Goal: Task Accomplishment & Management: Manage account settings

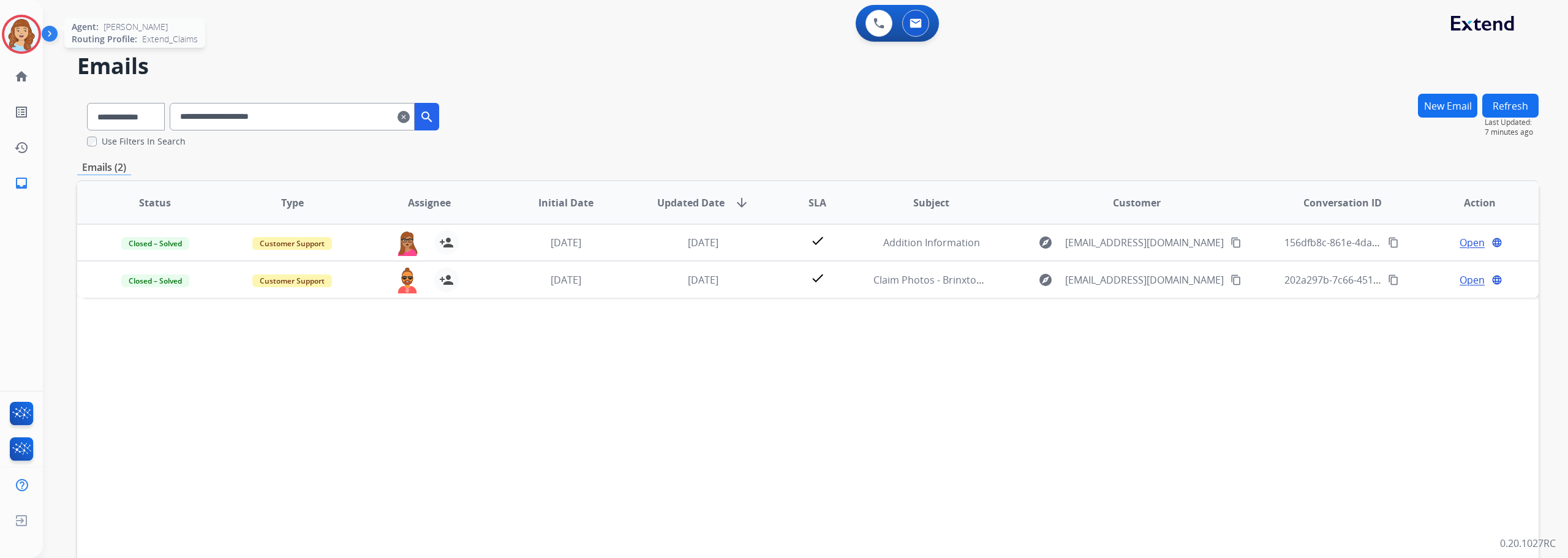
click at [23, 34] on img at bounding box center [22, 34] width 34 height 34
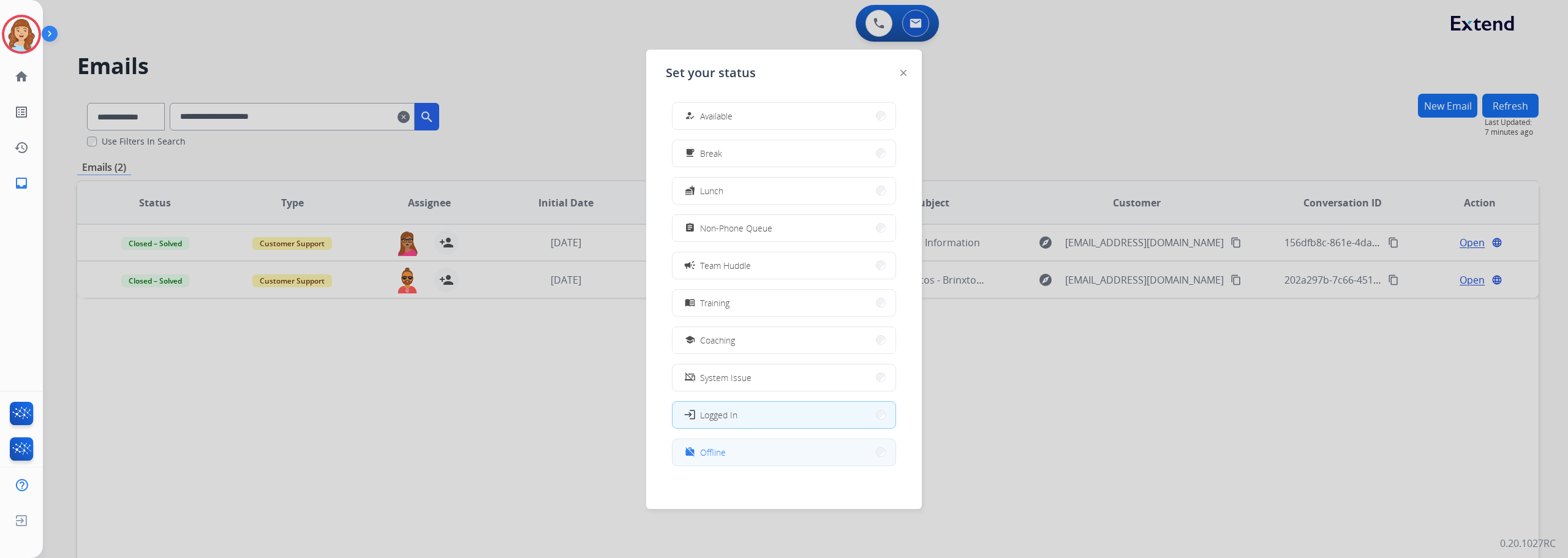
click at [736, 454] on button "work_off Offline" at bounding box center [784, 452] width 223 height 26
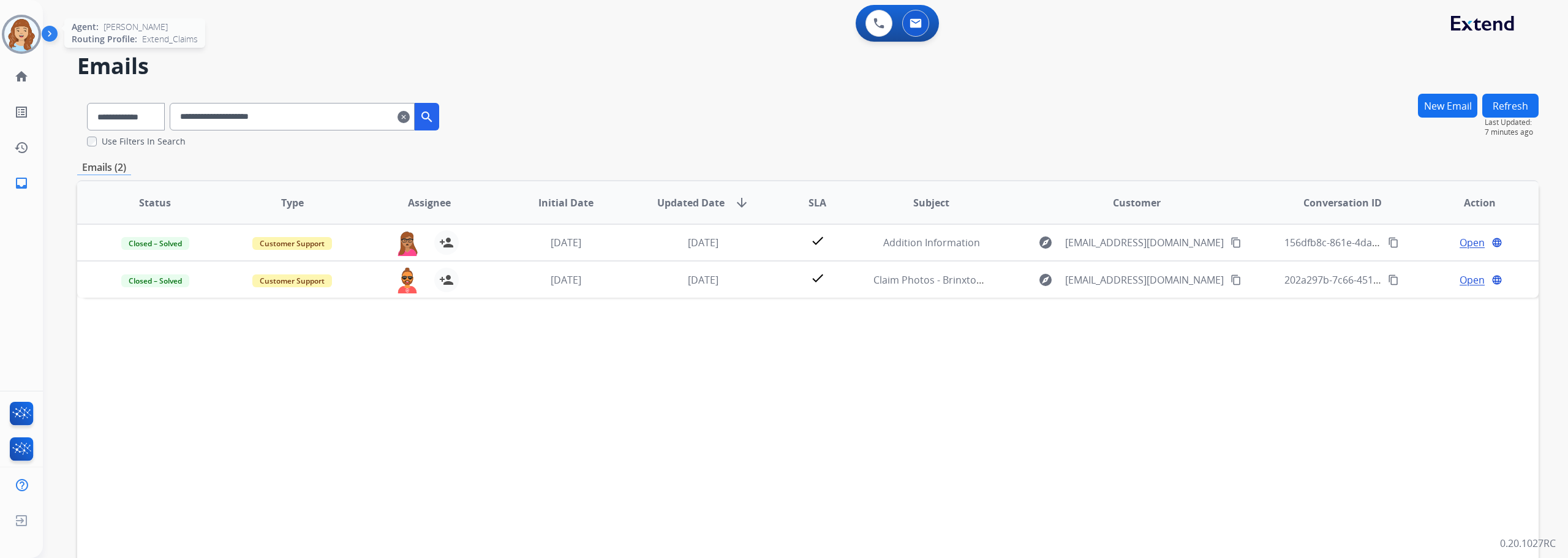
click at [13, 22] on img at bounding box center [22, 34] width 34 height 34
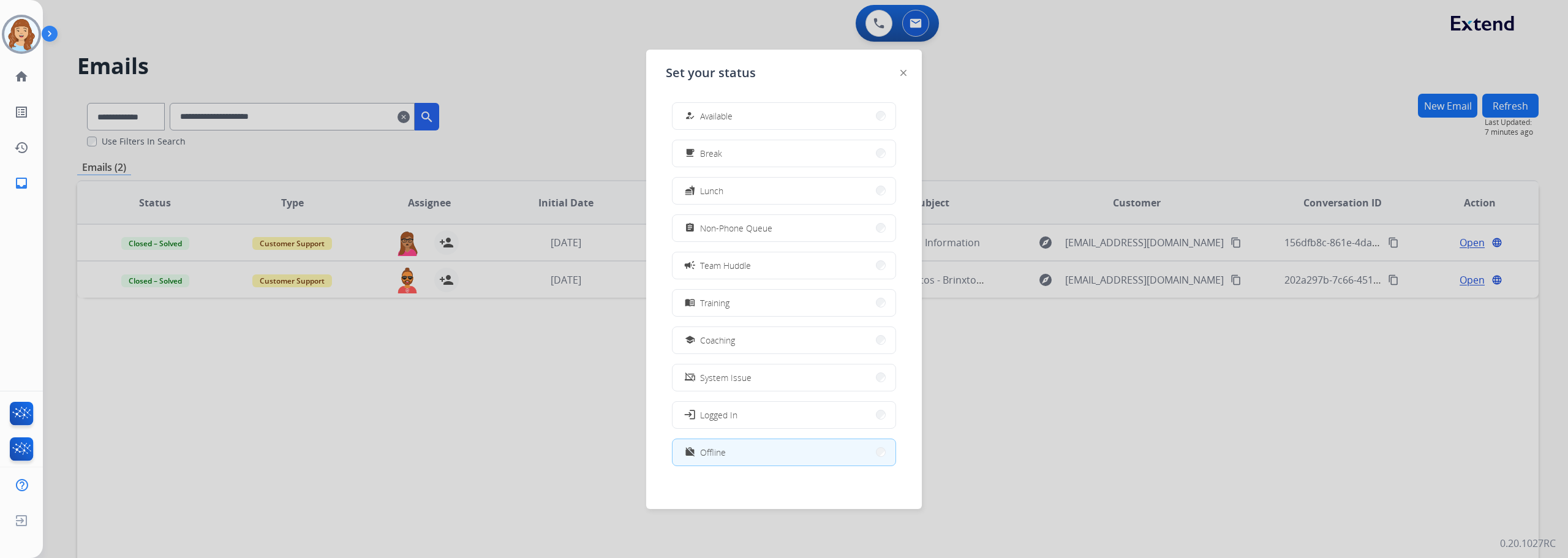
click at [286, 463] on div at bounding box center [784, 279] width 1568 height 558
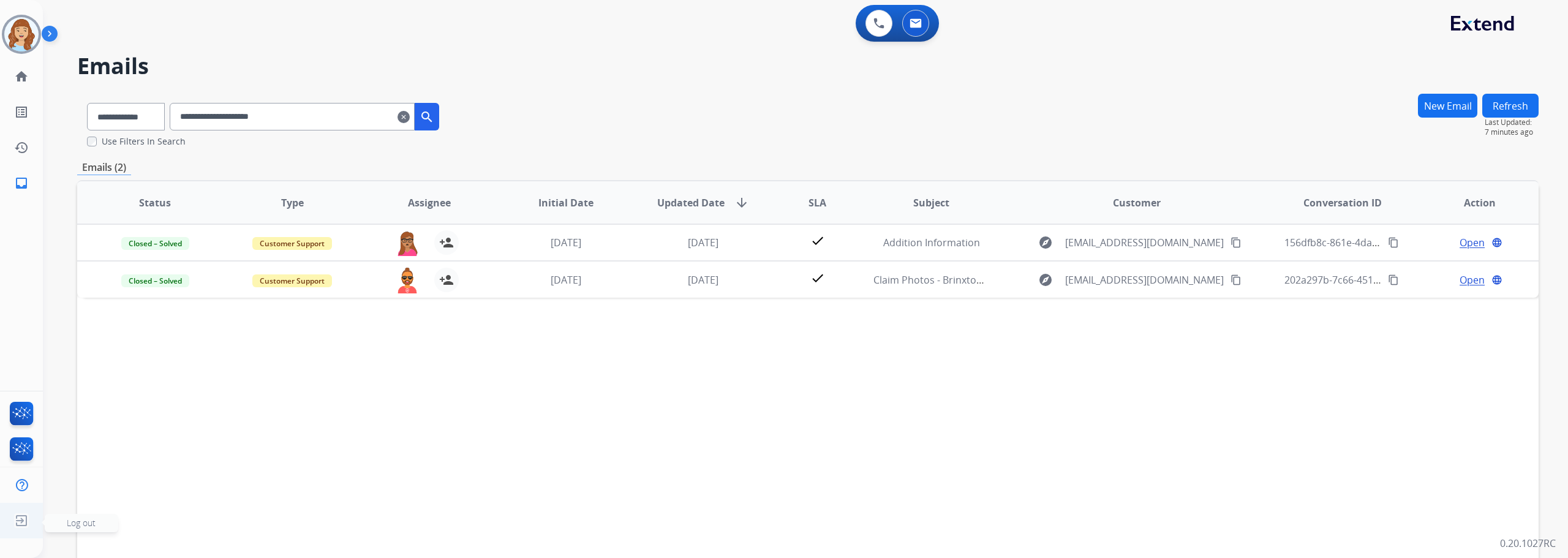
click at [20, 519] on img at bounding box center [21, 520] width 22 height 23
